Goal: Information Seeking & Learning: Check status

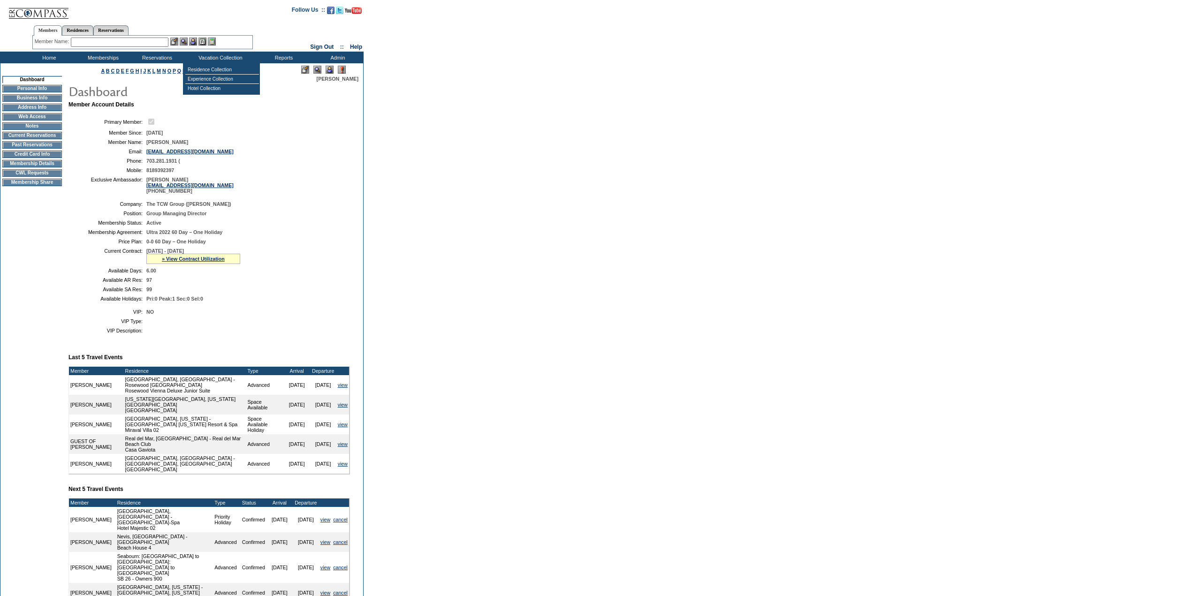
scroll to position [133, 0]
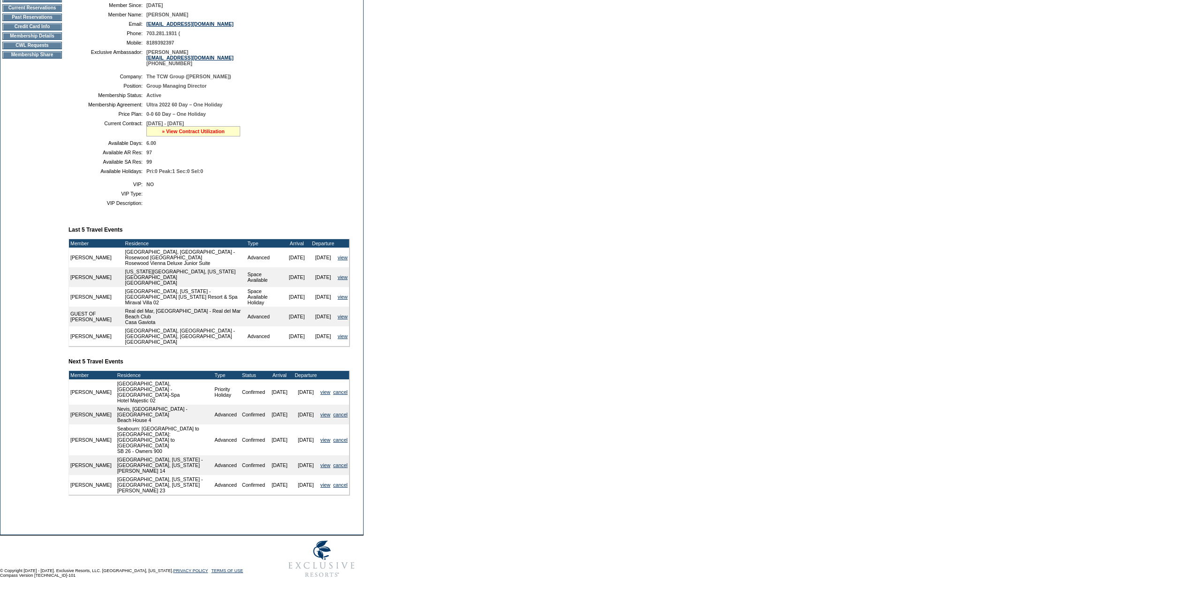
click at [207, 132] on link "» View Contract Utilization" at bounding box center [193, 132] width 63 height 6
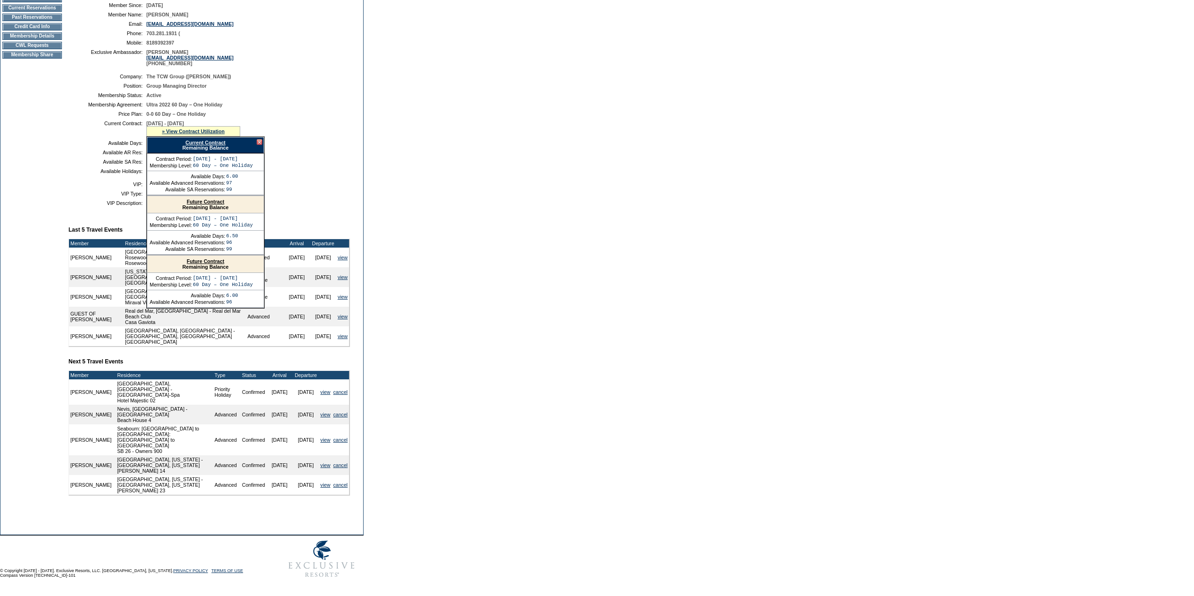
click at [214, 145] on link "Current Contract" at bounding box center [205, 143] width 40 height 6
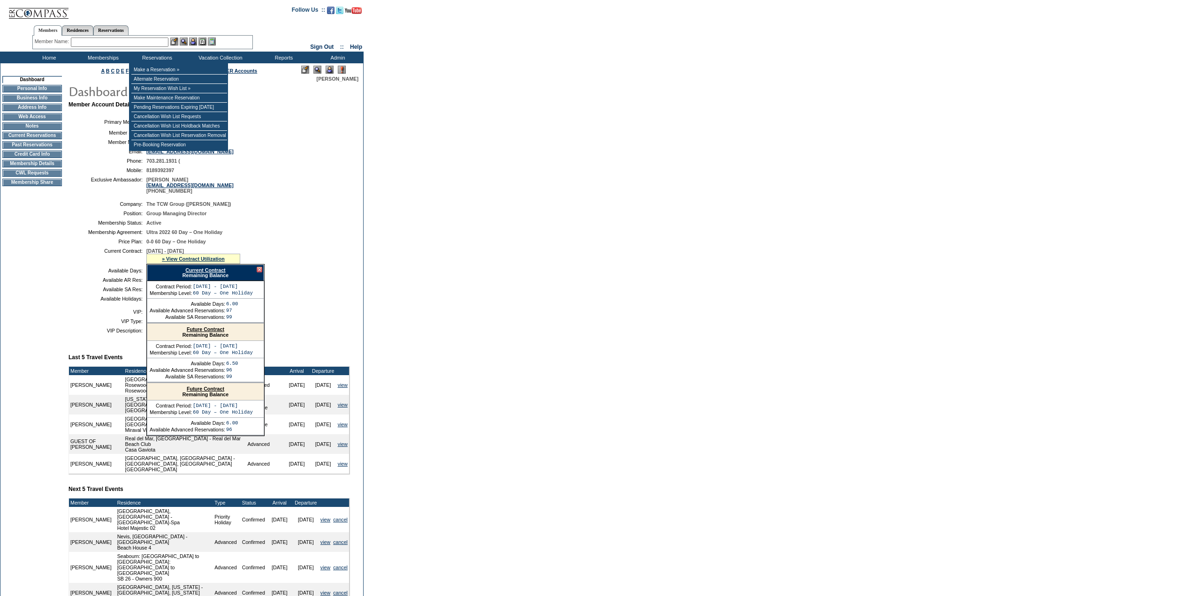
click at [160, 43] on input "text" at bounding box center [120, 42] width 98 height 9
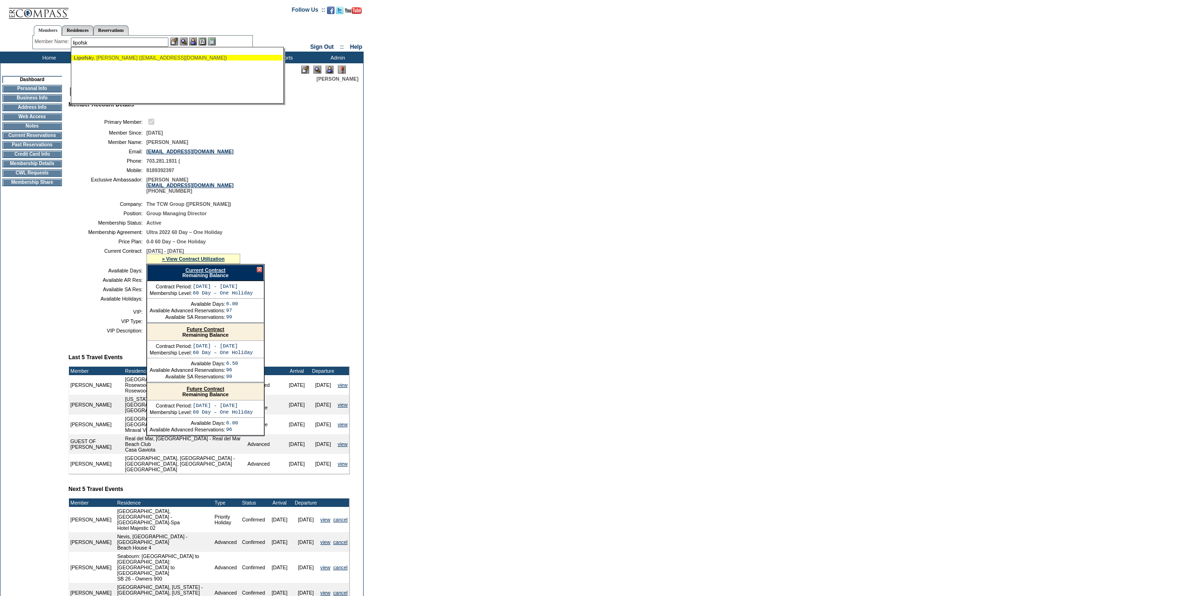
click at [163, 57] on div "Lipofsk y, [PERSON_NAME] ([EMAIL_ADDRESS][DOMAIN_NAME])" at bounding box center [177, 58] width 206 height 6
type input "[PERSON_NAME] ([EMAIL_ADDRESS][DOMAIN_NAME])"
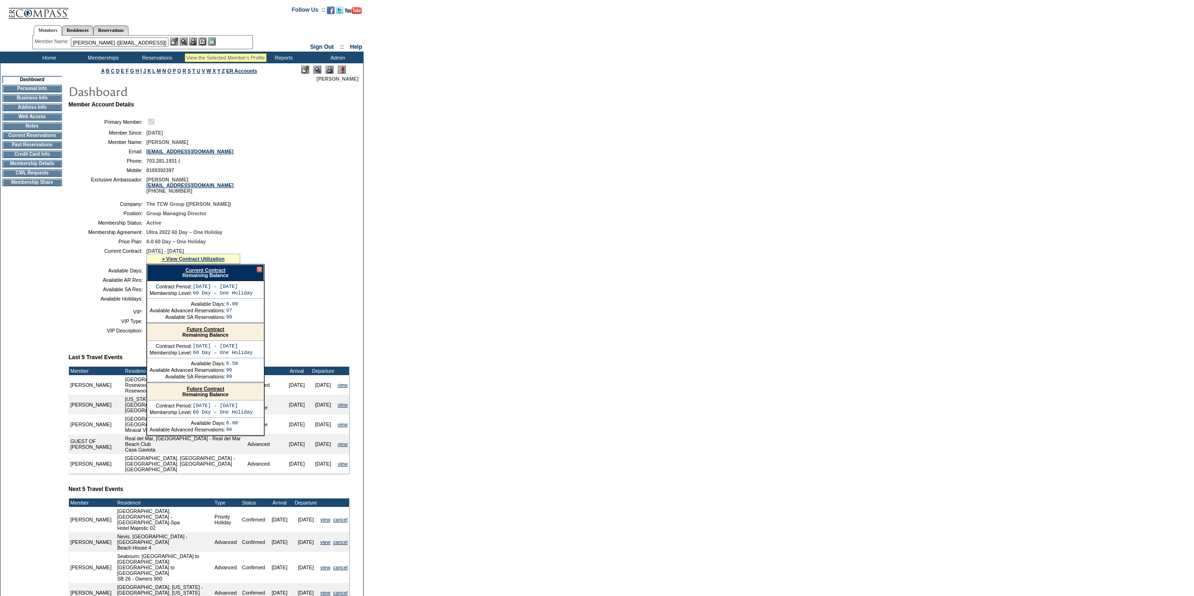
click at [185, 42] on img at bounding box center [184, 42] width 8 height 8
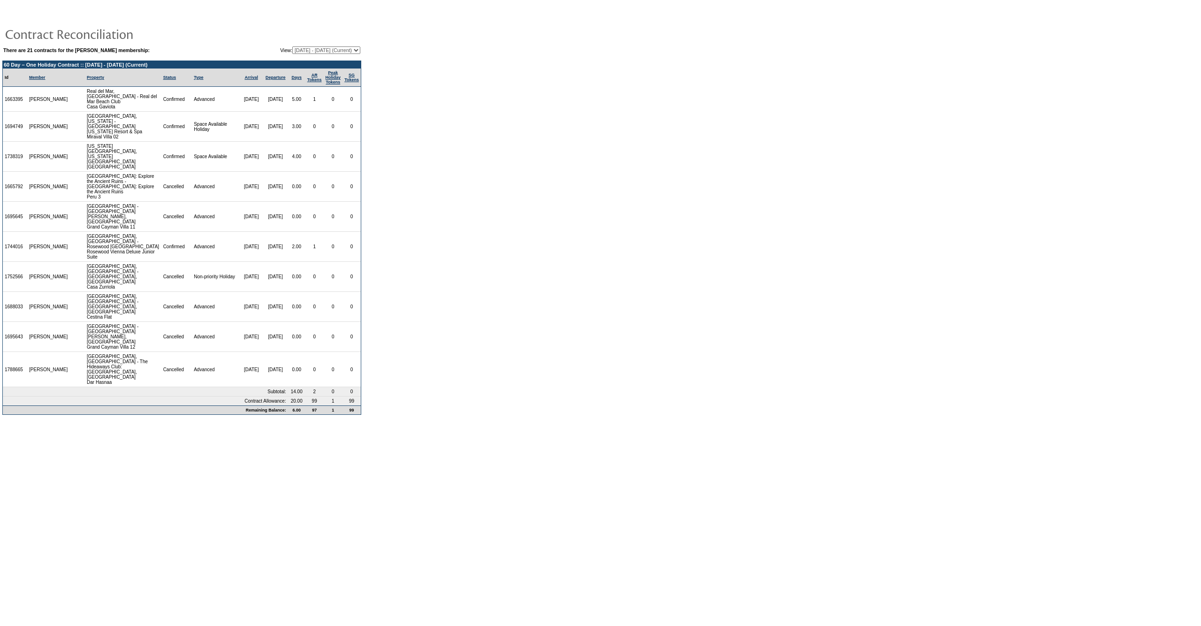
click at [328, 50] on select "08/28/08 - 08/31/09 09/01/09 - 08/31/10 09/01/10 - 08/31/11 09/01/11 - 08/31/12…" at bounding box center [326, 50] width 68 height 8
select select "127053"
click at [292, 47] on select "08/28/08 - 08/31/09 09/01/09 - 08/31/10 09/01/10 - 08/31/11 09/01/11 - 08/31/12…" at bounding box center [326, 50] width 68 height 8
